Goal: Subscribe to service/newsletter

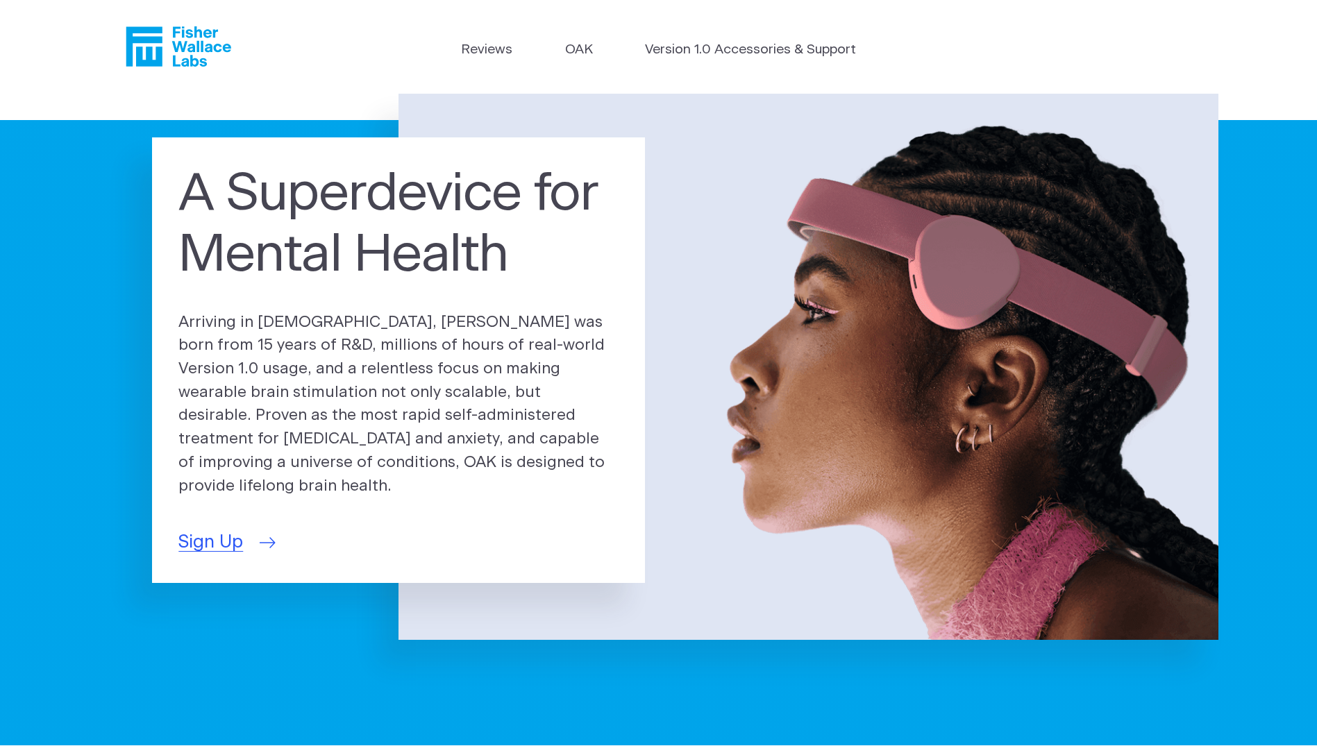
click at [240, 532] on span "Sign Up" at bounding box center [210, 542] width 65 height 27
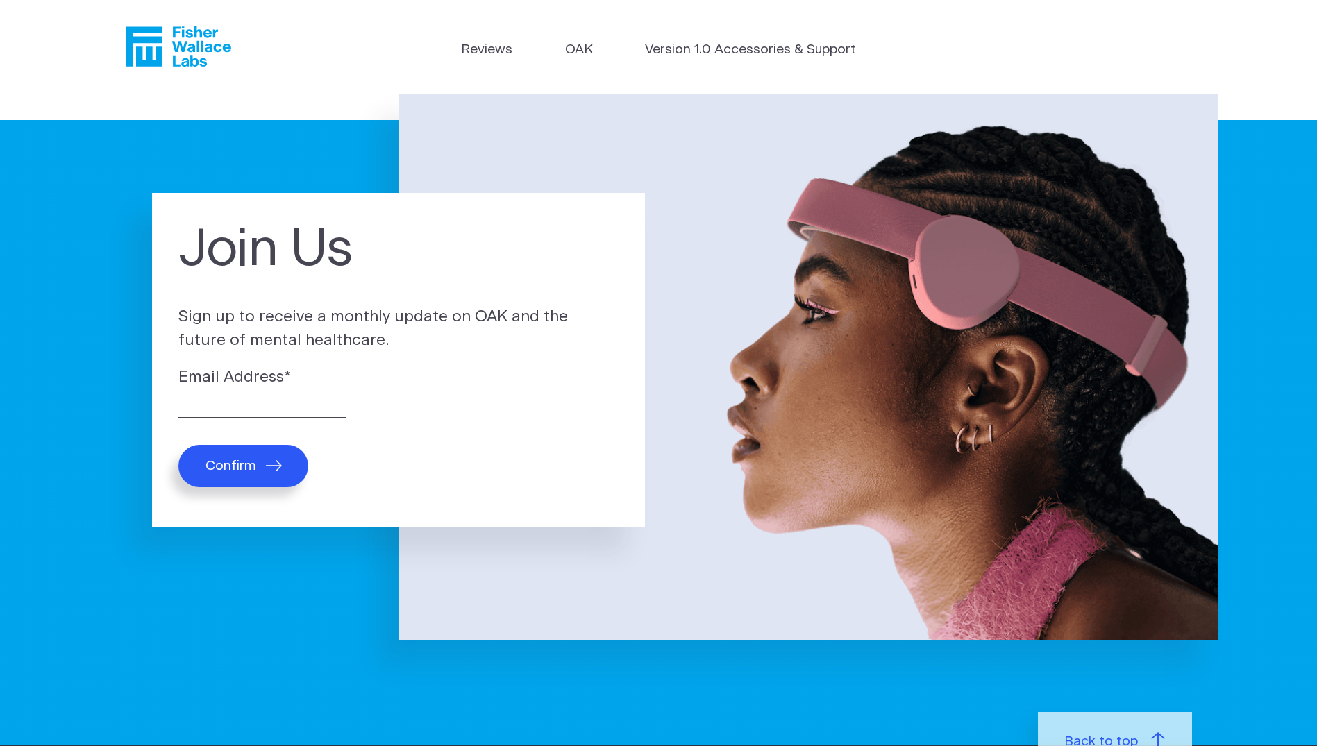
click at [185, 379] on label "Email Address *" at bounding box center [398, 378] width 440 height 24
click at [185, 396] on input "Email Address *" at bounding box center [262, 407] width 168 height 22
type input "[EMAIL_ADDRESS][DOMAIN_NAME]"
click at [248, 461] on span "Confirm" at bounding box center [230, 466] width 51 height 16
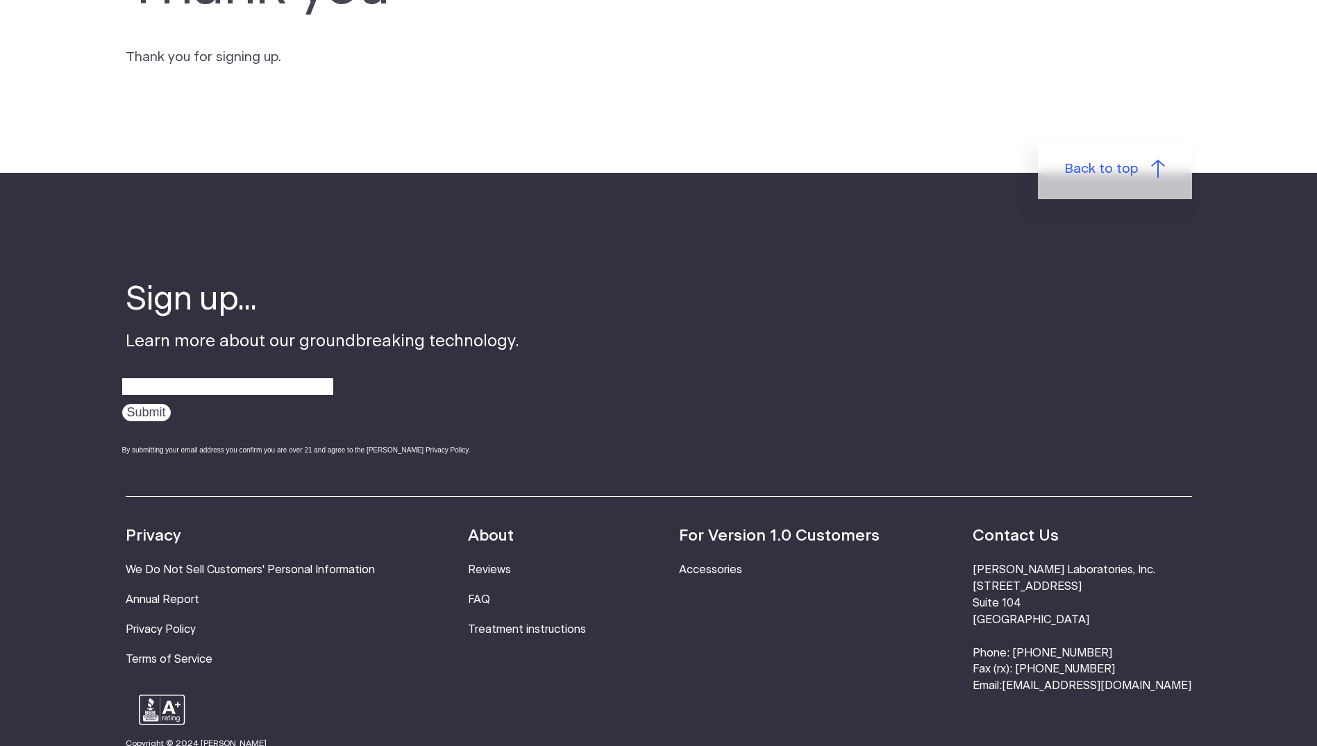
scroll to position [153, 0]
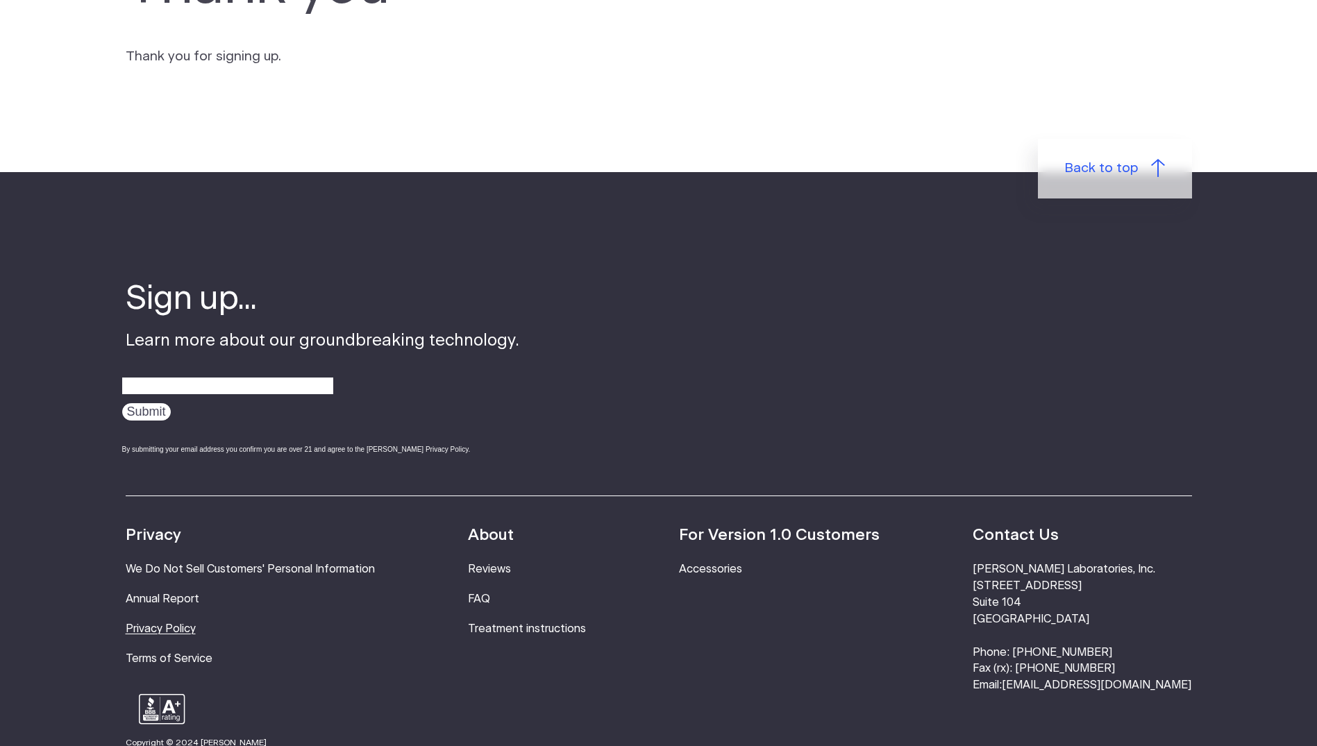
click at [152, 632] on link "Privacy Policy" at bounding box center [161, 628] width 70 height 11
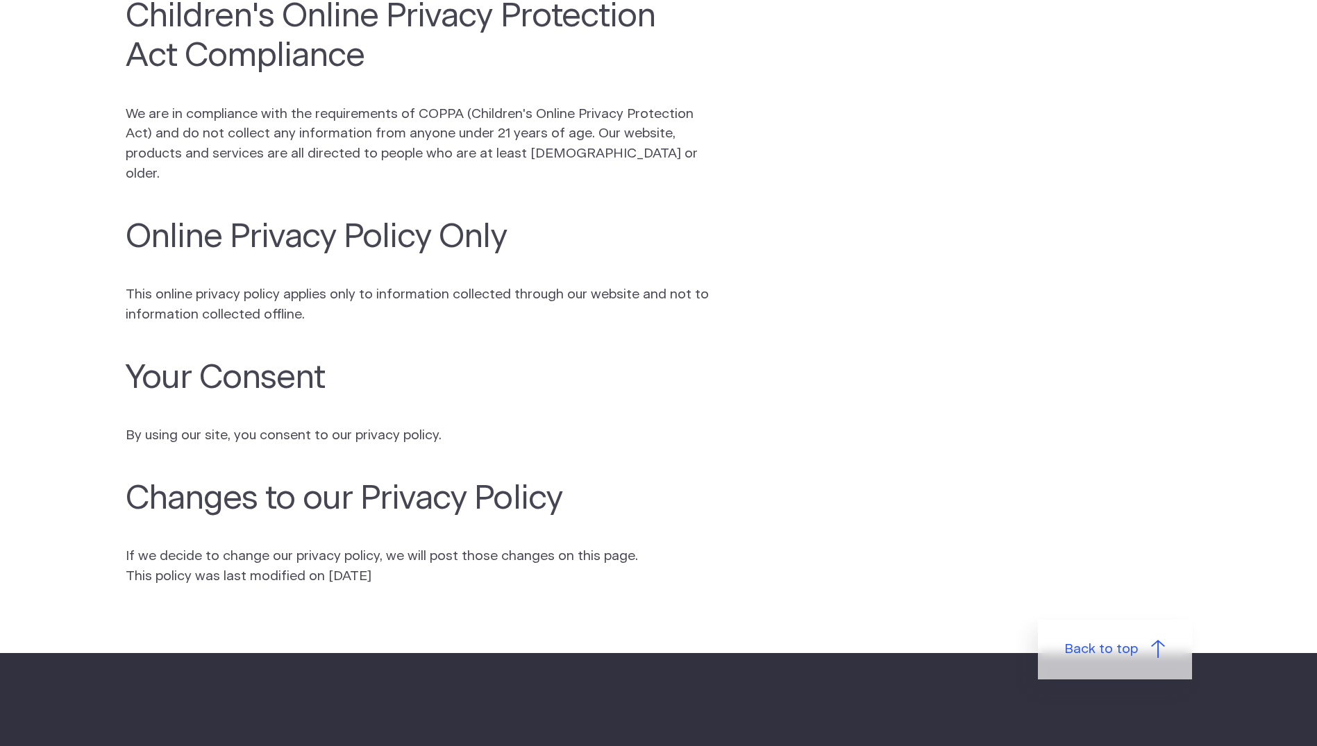
scroll to position [2586, 0]
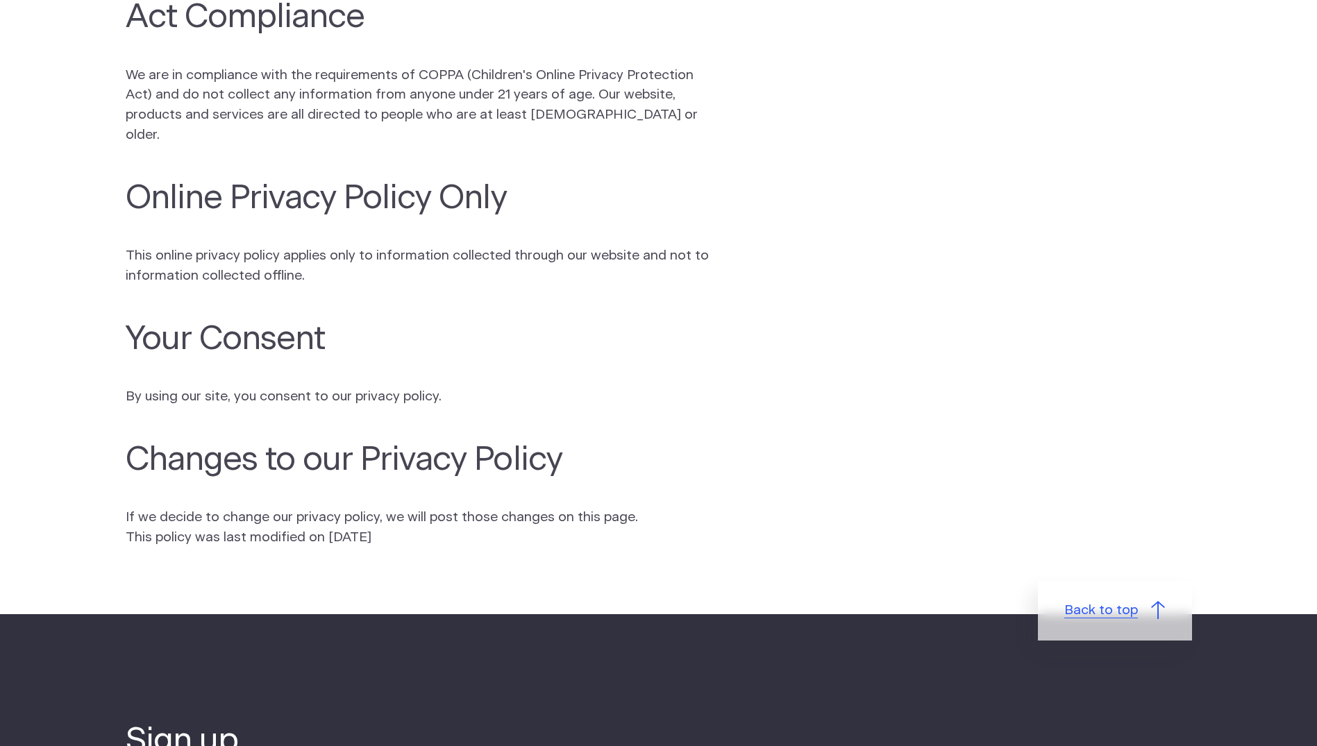
click at [1140, 627] on link "Back to top" at bounding box center [1115, 611] width 154 height 60
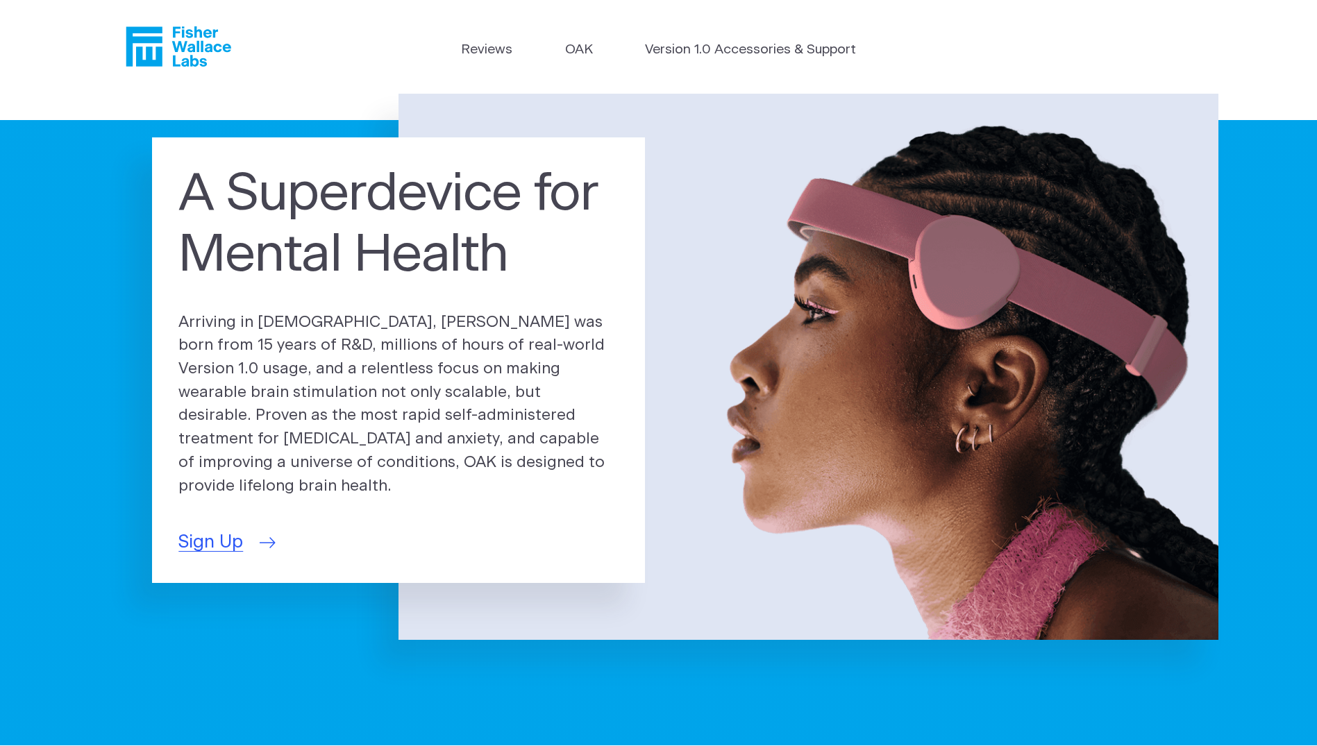
click at [228, 533] on span "Sign Up" at bounding box center [210, 542] width 65 height 27
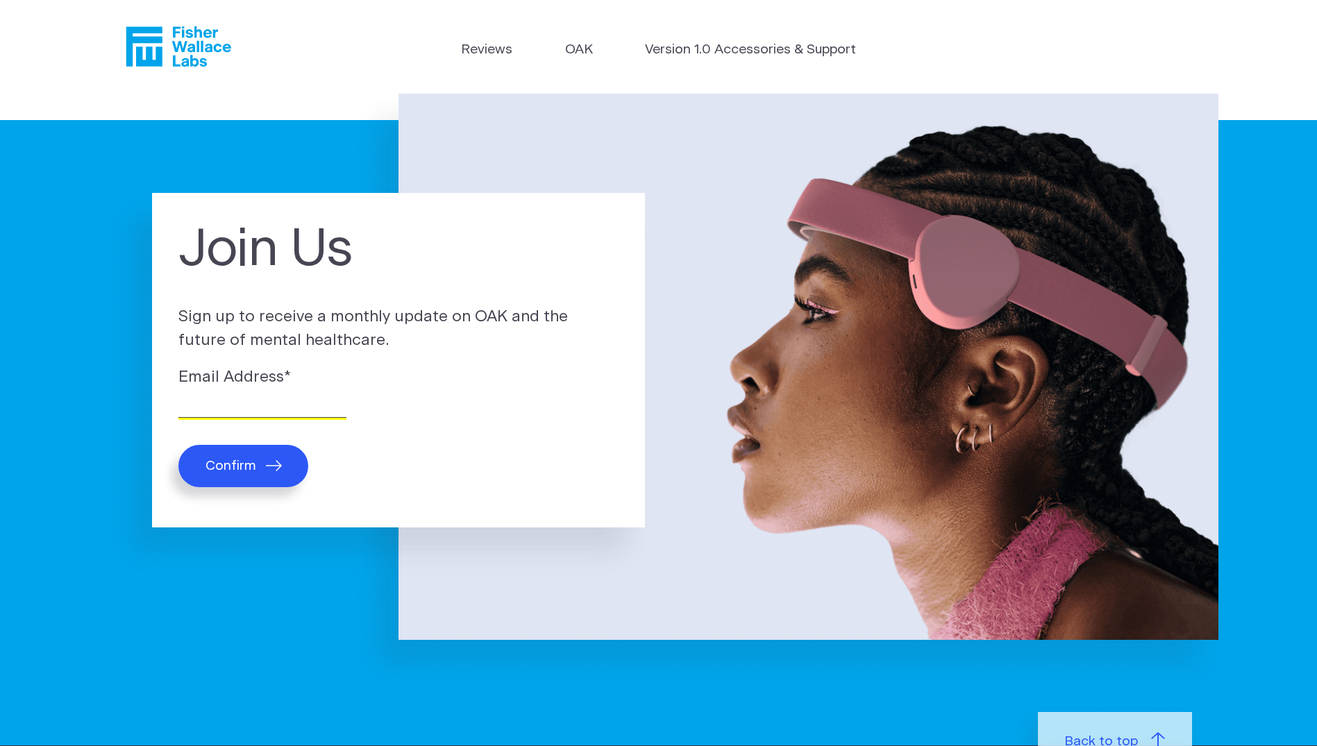
click at [201, 411] on input "Email Address *" at bounding box center [262, 407] width 168 height 22
click at [423, 268] on h1 "Join Us" at bounding box center [398, 249] width 440 height 61
